Goal: Transaction & Acquisition: Book appointment/travel/reservation

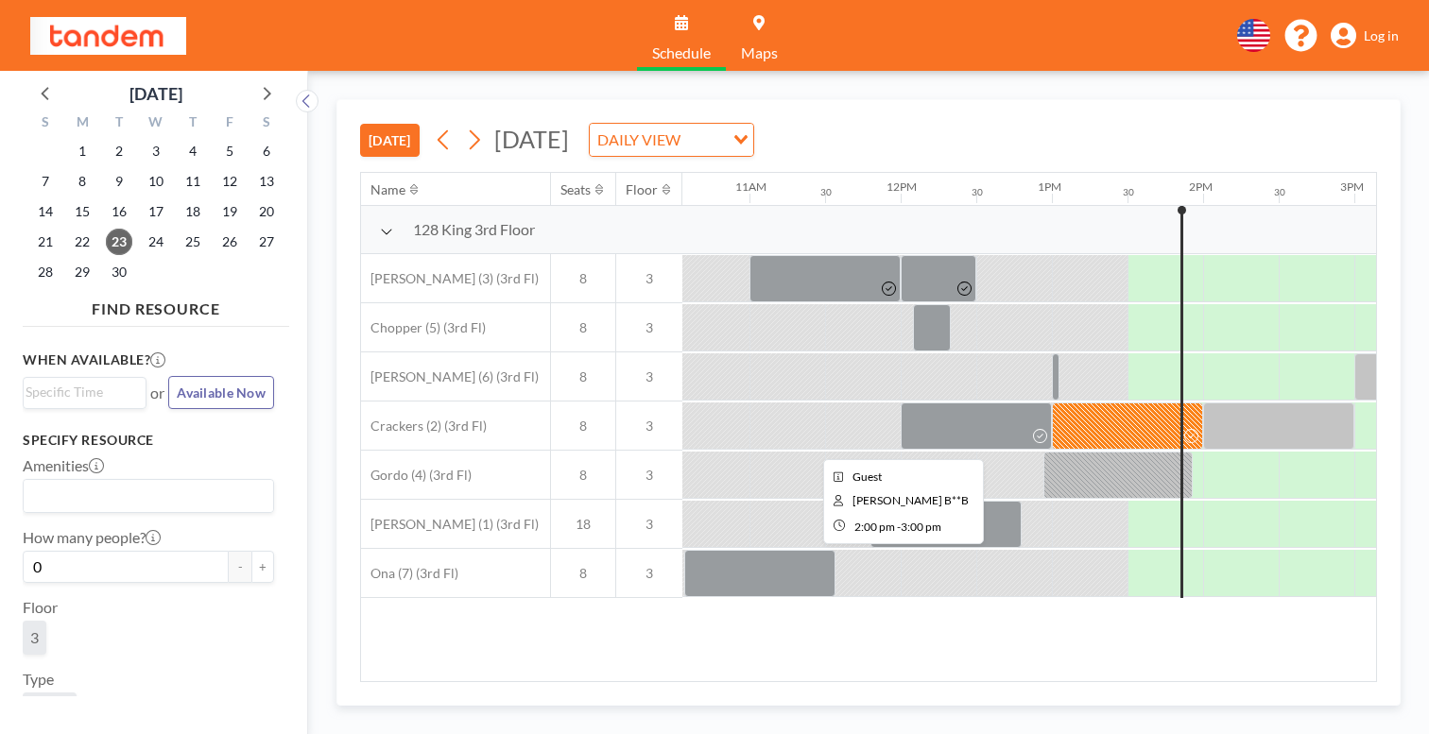
scroll to position [0, 1597]
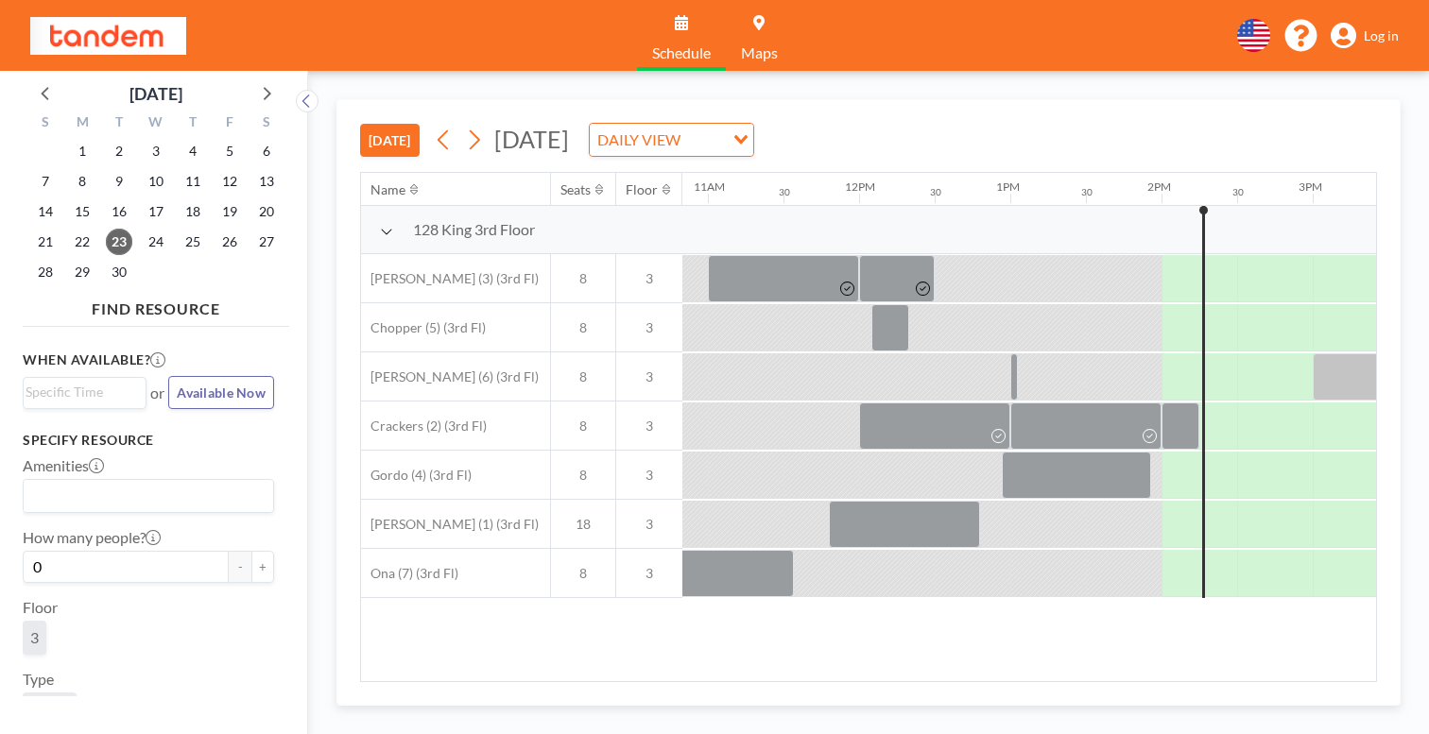
scroll to position [0, 1658]
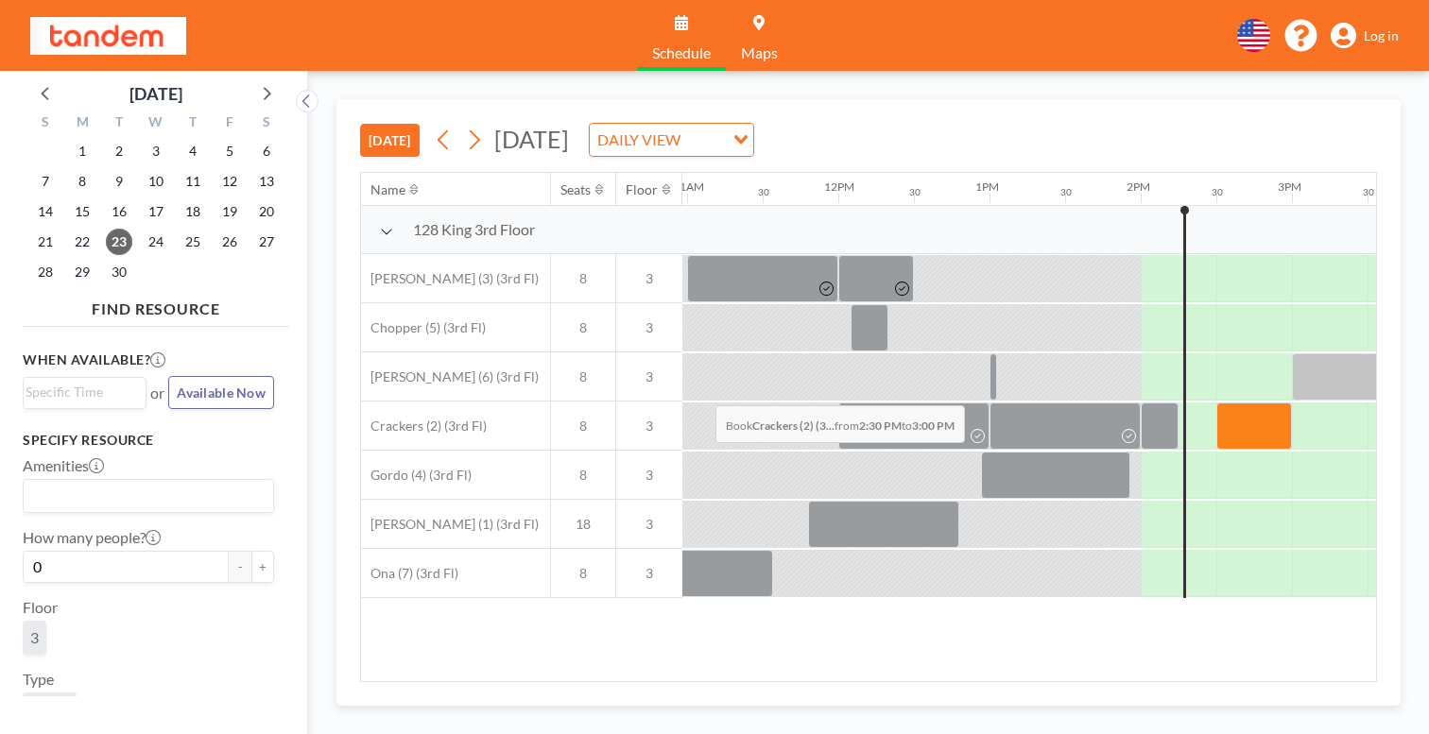
click at [1216, 403] on div at bounding box center [1254, 426] width 76 height 47
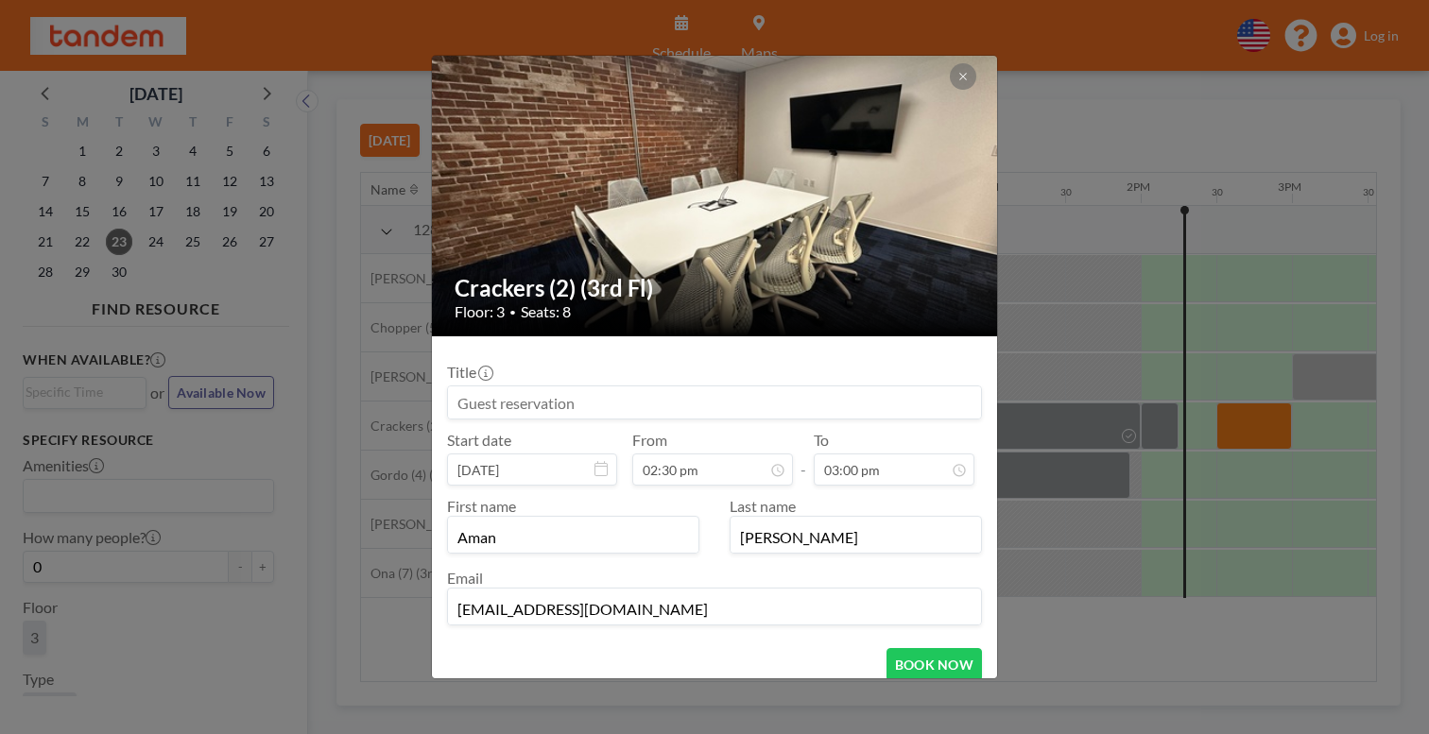
click at [710, 386] on input at bounding box center [714, 402] width 533 height 32
click at [957, 82] on icon at bounding box center [962, 76] width 11 height 11
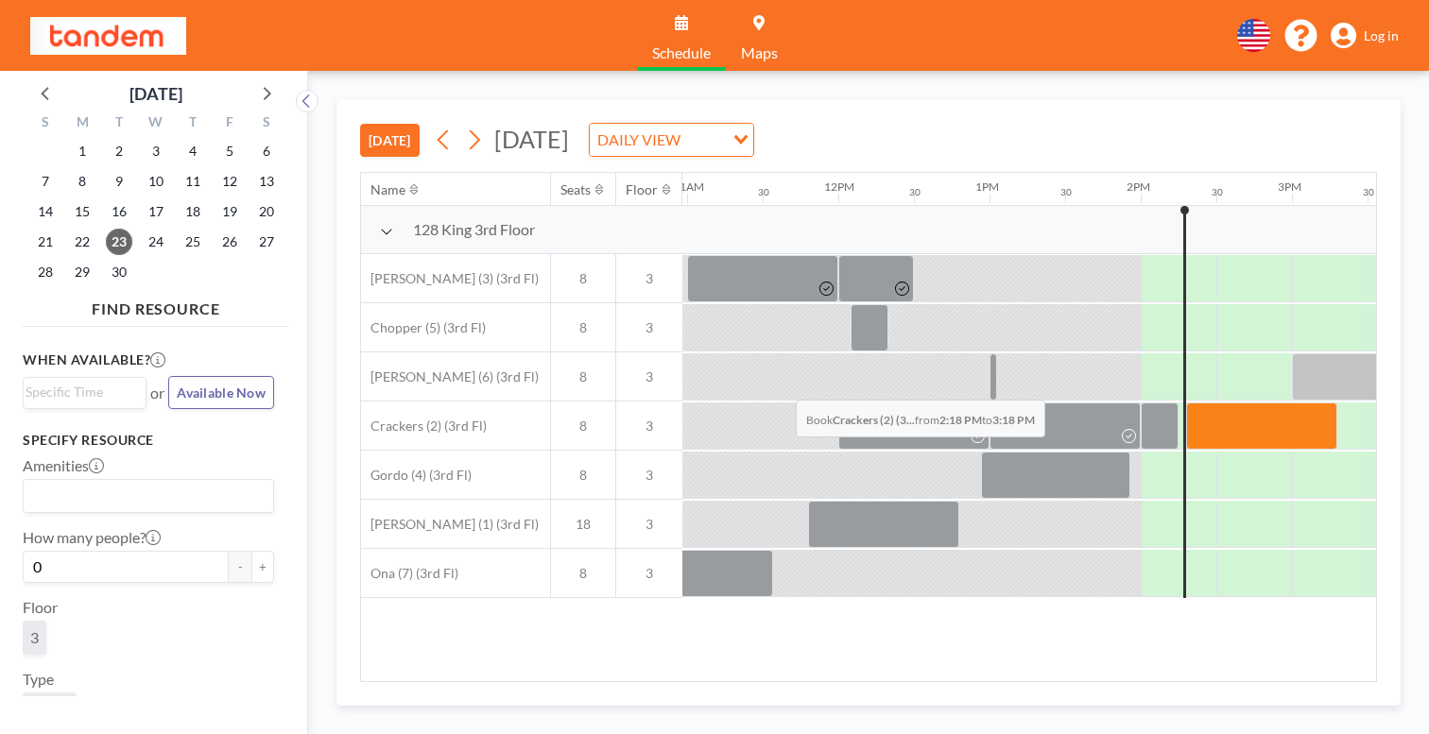
drag, startPoint x: 668, startPoint y: 354, endPoint x: 790, endPoint y: 355, distance: 121.9
click at [790, 402] on div at bounding box center [838, 426] width 3628 height 49
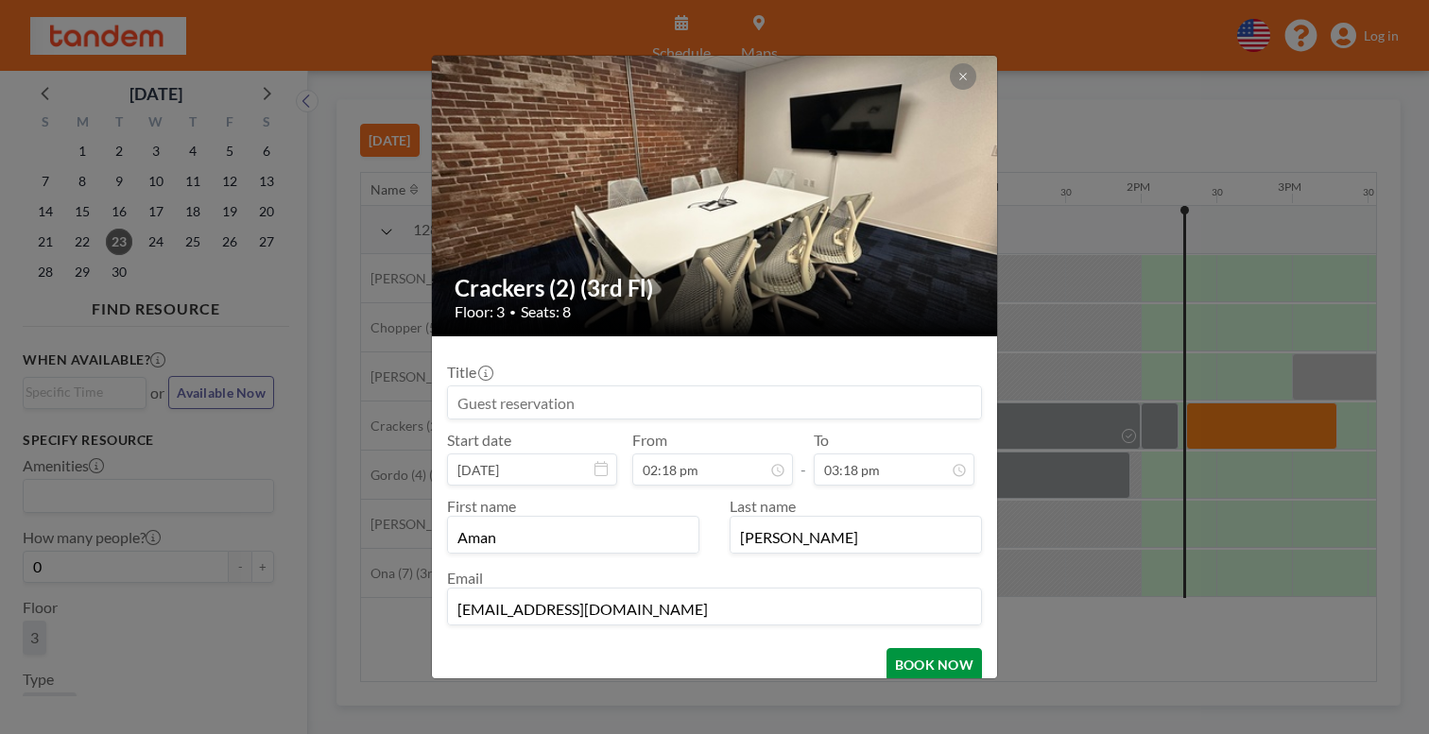
click at [886, 648] on button "BOOK NOW" at bounding box center [933, 664] width 95 height 33
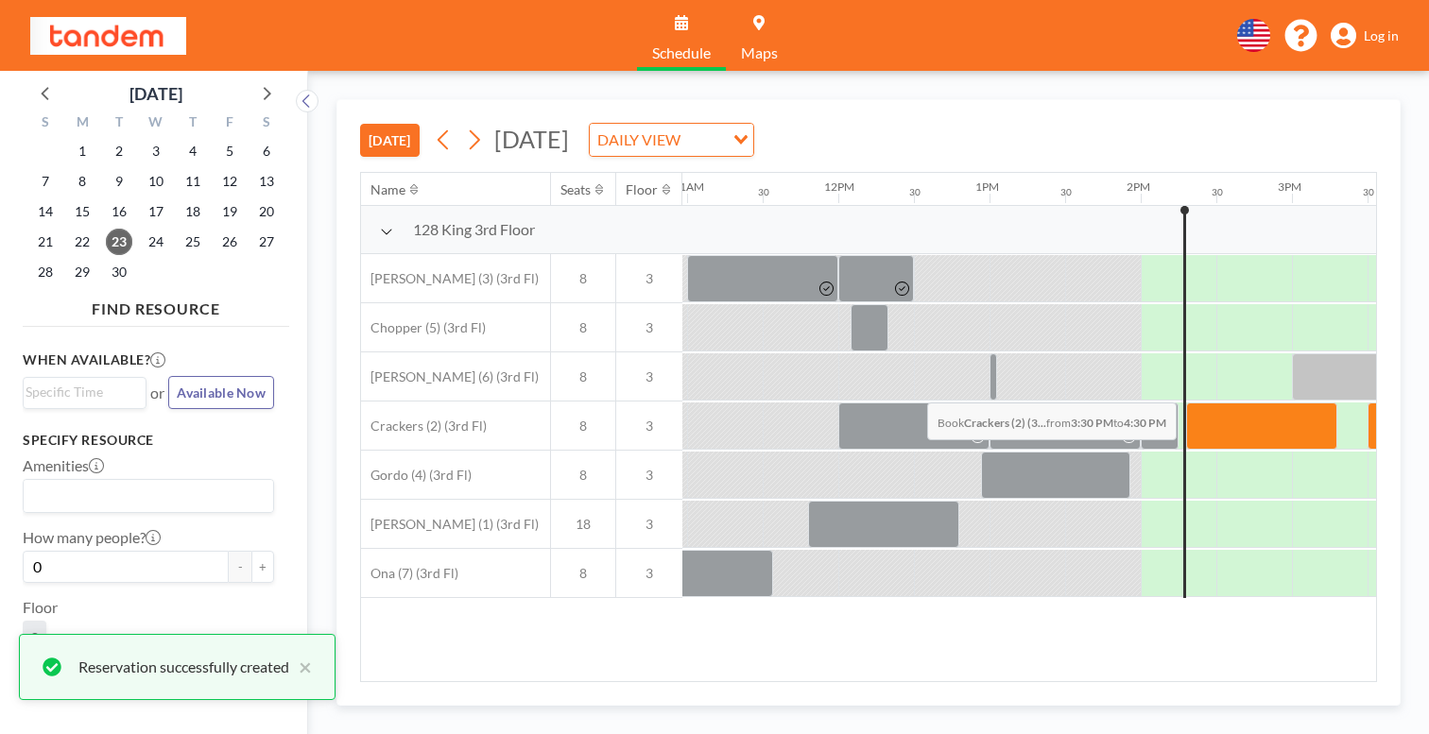
drag, startPoint x: 843, startPoint y: 358, endPoint x: 921, endPoint y: 358, distance: 78.4
click at [1367, 403] on div at bounding box center [1442, 426] width 151 height 47
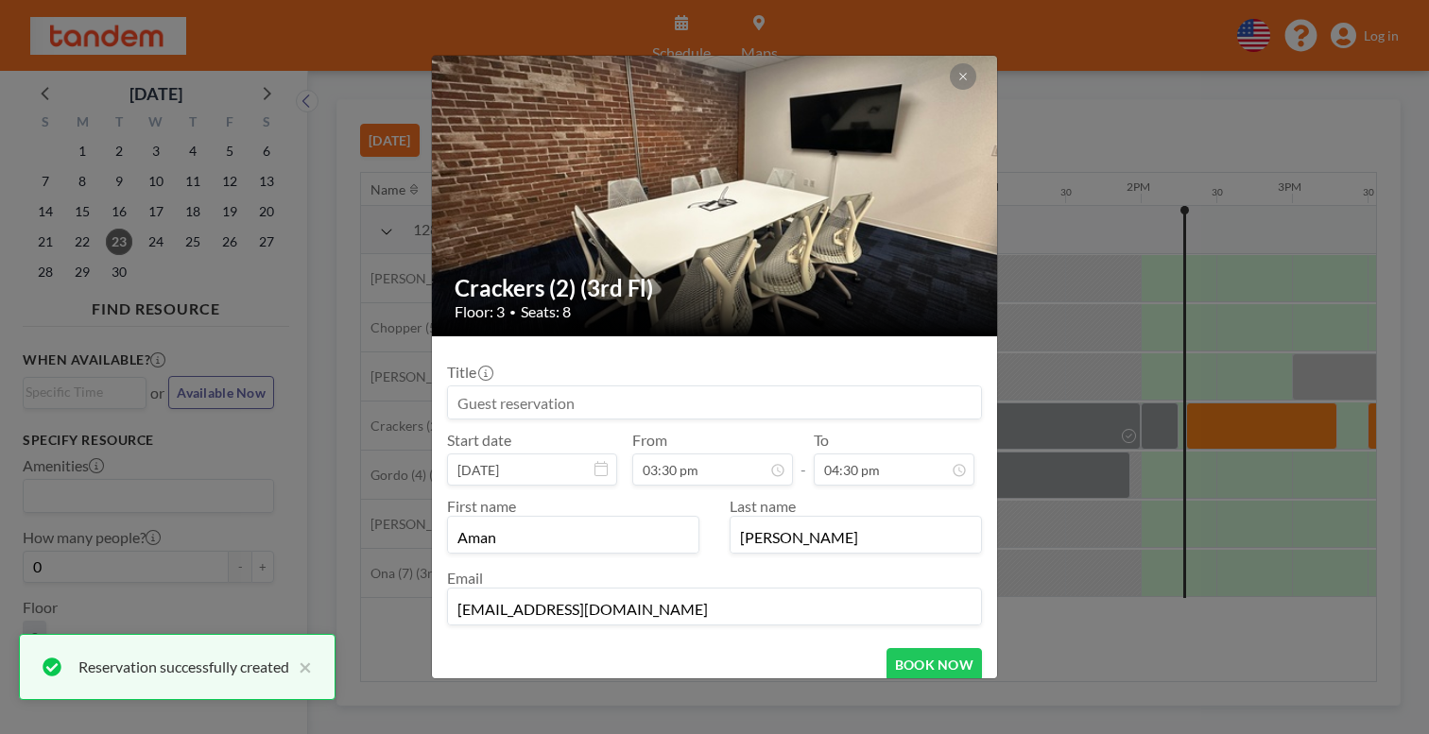
scroll to position [995, 0]
click at [900, 648] on button "BOOK NOW" at bounding box center [933, 664] width 95 height 33
